Goal: Task Accomplishment & Management: Use online tool/utility

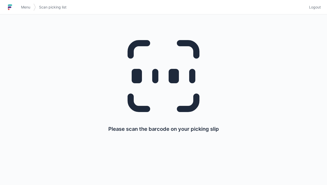
click at [23, 9] on span "Menu" at bounding box center [25, 7] width 9 height 5
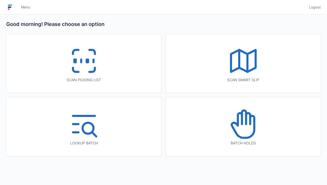
click at [59, 49] on div "Scan picking list" at bounding box center [83, 63] width 155 height 58
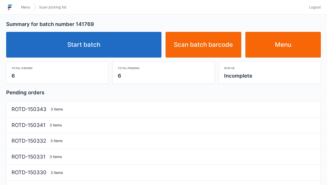
click at [103, 47] on link "Start batch" at bounding box center [83, 45] width 155 height 26
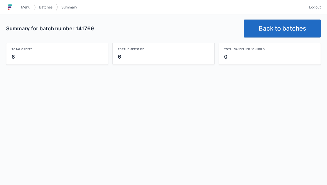
click at [283, 31] on link "Back to batches" at bounding box center [282, 28] width 77 height 18
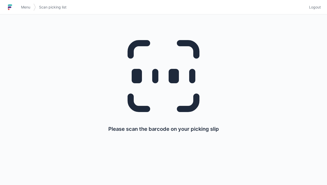
click at [24, 8] on span "Menu" at bounding box center [25, 7] width 9 height 5
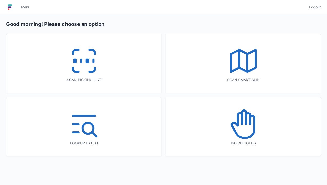
click at [95, 70] on icon at bounding box center [91, 70] width 5 height 4
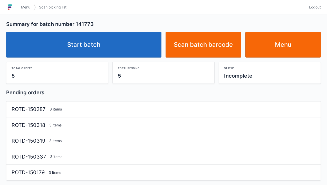
click at [84, 42] on link "Start batch" at bounding box center [83, 45] width 155 height 26
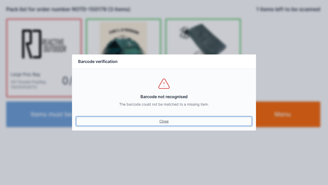
click at [164, 125] on link "Close" at bounding box center [164, 120] width 176 height 9
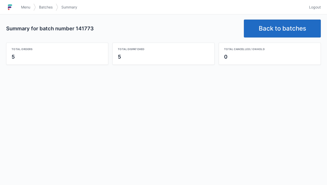
click at [271, 35] on link "Back to batches" at bounding box center [282, 28] width 77 height 18
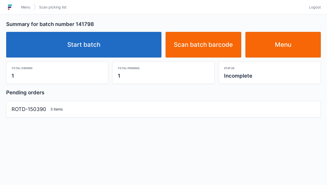
click at [121, 51] on link "Start batch" at bounding box center [83, 45] width 155 height 26
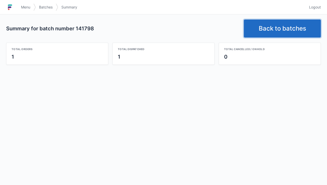
click at [301, 20] on link "Back to batches" at bounding box center [282, 28] width 77 height 18
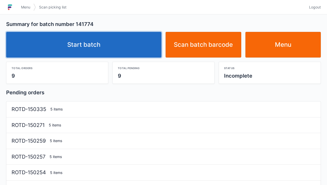
click at [86, 55] on link "Start batch" at bounding box center [83, 45] width 155 height 26
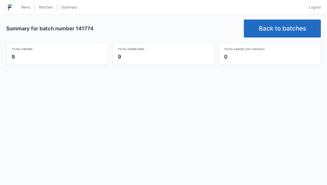
click at [261, 32] on link "Back to batches" at bounding box center [282, 28] width 77 height 18
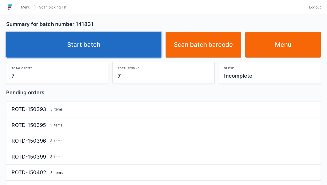
click at [123, 50] on link "Start batch" at bounding box center [83, 45] width 155 height 26
